Goal: Check status

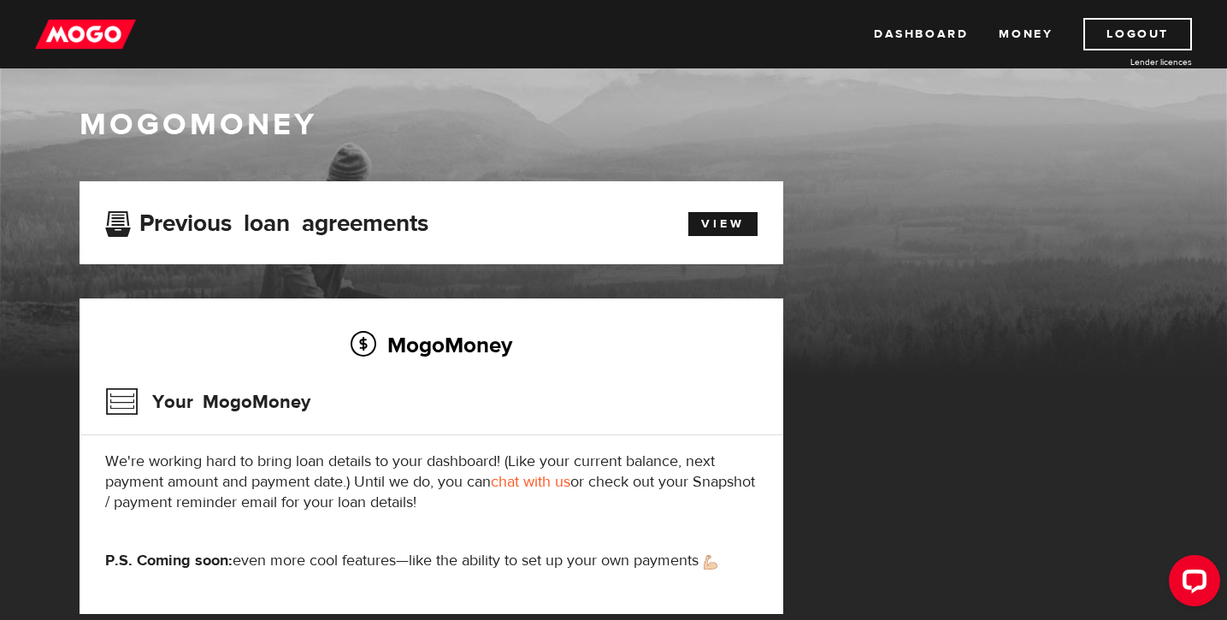
scroll to position [8, 0]
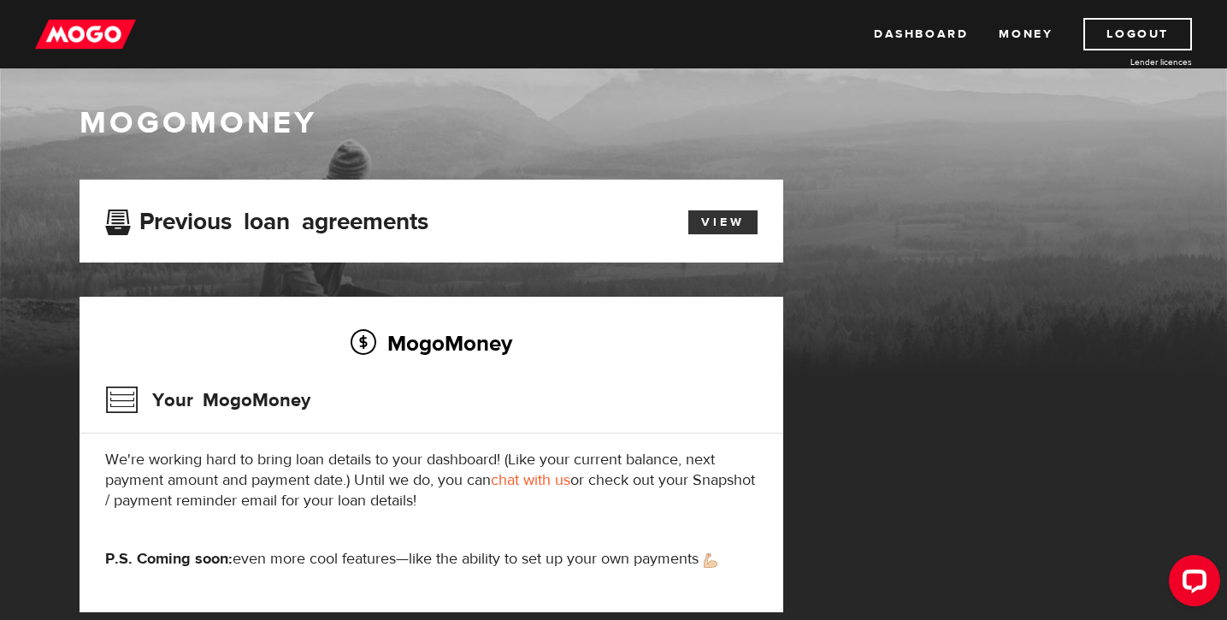
click at [726, 220] on link "View" at bounding box center [722, 222] width 69 height 24
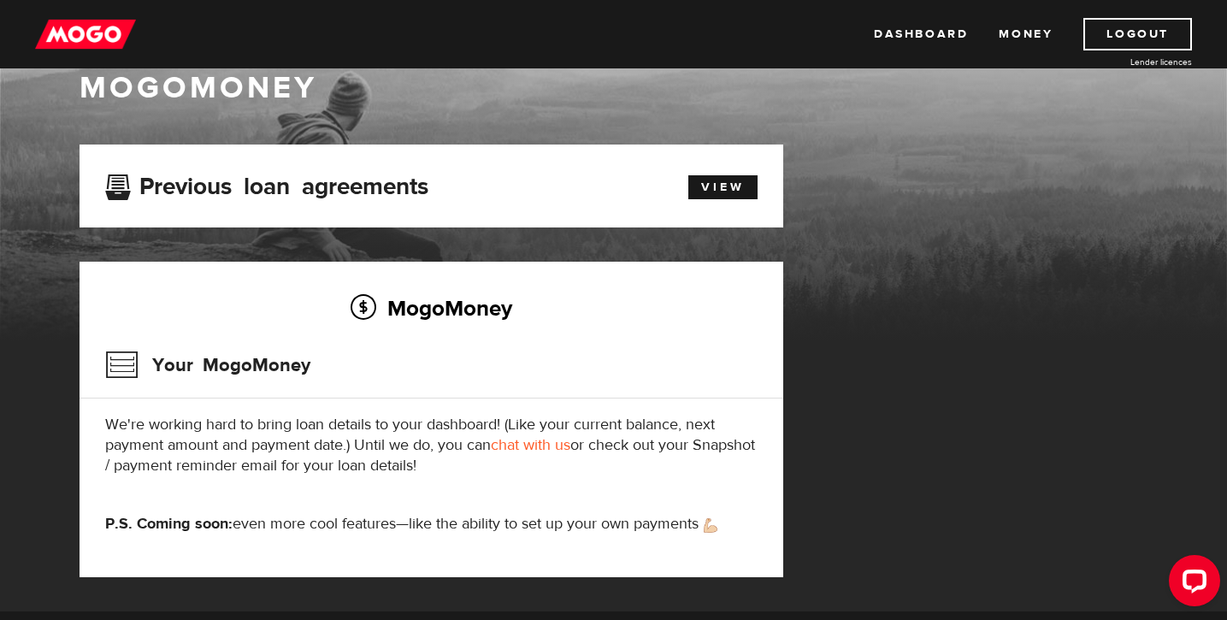
scroll to position [44, 0]
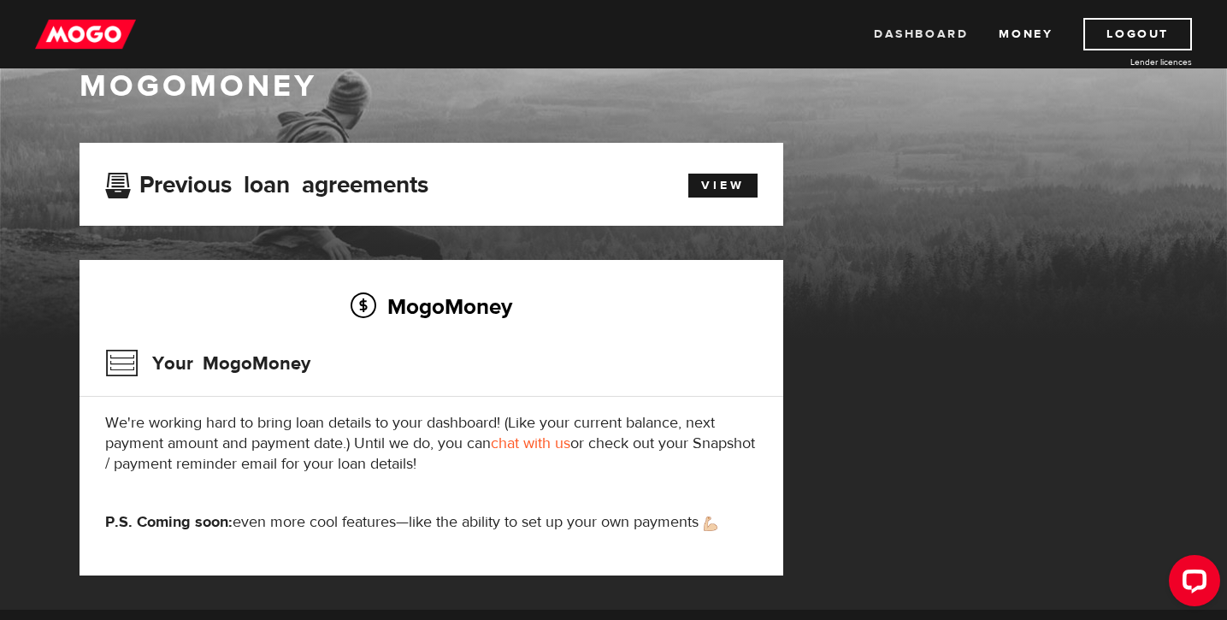
click at [929, 36] on link "Dashboard" at bounding box center [921, 34] width 94 height 32
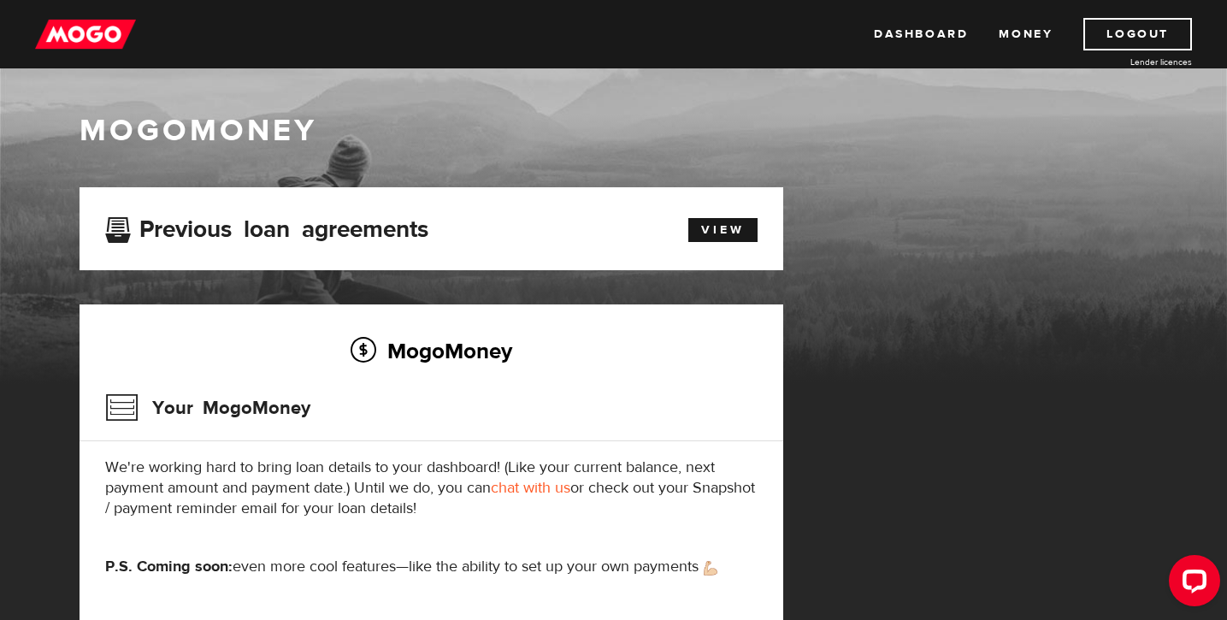
scroll to position [27, 0]
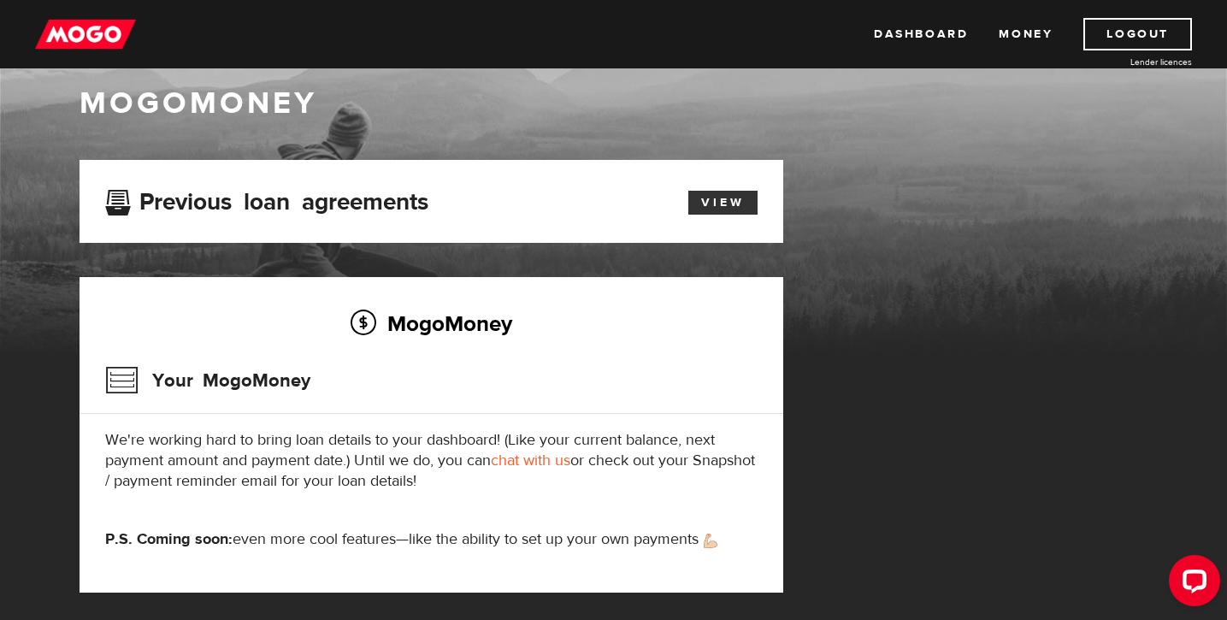
click at [734, 204] on link "View" at bounding box center [722, 203] width 69 height 24
